Goal: Navigation & Orientation: Find specific page/section

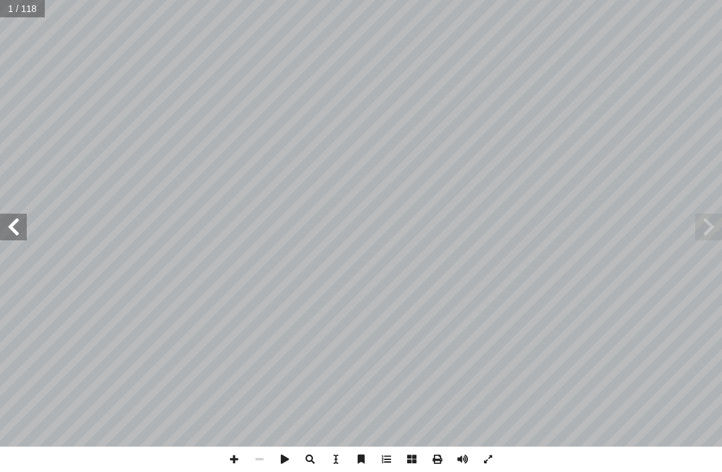
click at [709, 239] on span at bounding box center [708, 227] width 27 height 27
click at [699, 227] on span at bounding box center [708, 227] width 27 height 27
click at [705, 226] on span at bounding box center [708, 227] width 27 height 27
click at [712, 227] on span at bounding box center [708, 227] width 27 height 27
click at [718, 227] on span at bounding box center [708, 227] width 27 height 27
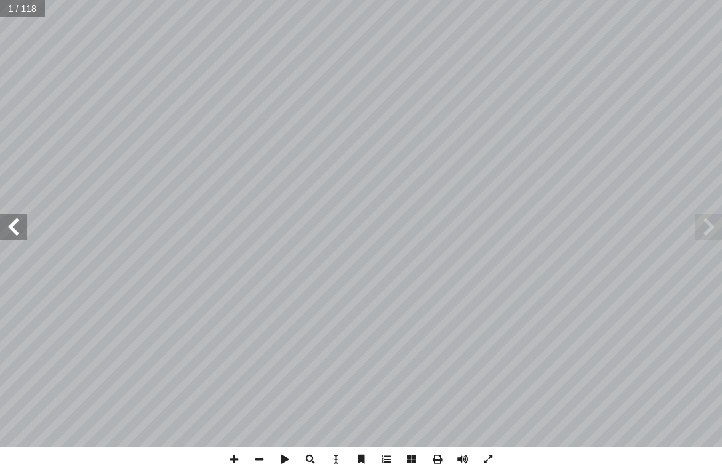
click at [702, 232] on span at bounding box center [708, 227] width 27 height 27
click at [712, 216] on span at bounding box center [708, 227] width 27 height 27
click at [712, 225] on span at bounding box center [708, 227] width 27 height 27
click at [9, 217] on span at bounding box center [13, 227] width 27 height 27
click at [17, 229] on span at bounding box center [13, 227] width 27 height 27
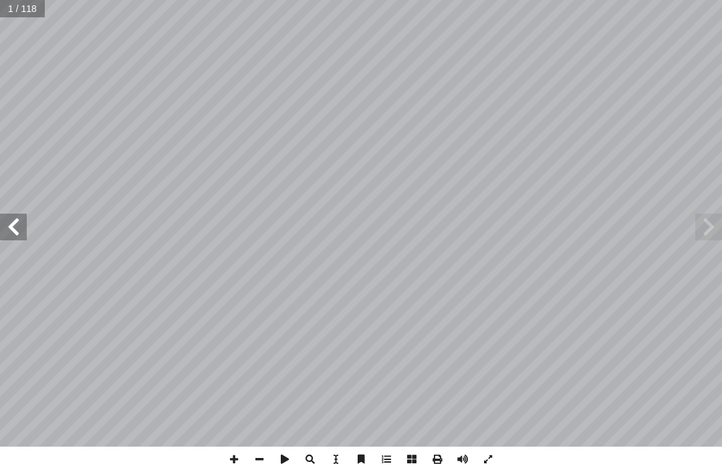
click at [19, 223] on span at bounding box center [13, 227] width 27 height 27
click at [20, 226] on span at bounding box center [13, 227] width 27 height 27
click at [11, 219] on span at bounding box center [13, 227] width 27 height 27
click at [22, 234] on span at bounding box center [13, 227] width 27 height 27
